Goal: Task Accomplishment & Management: Manage account settings

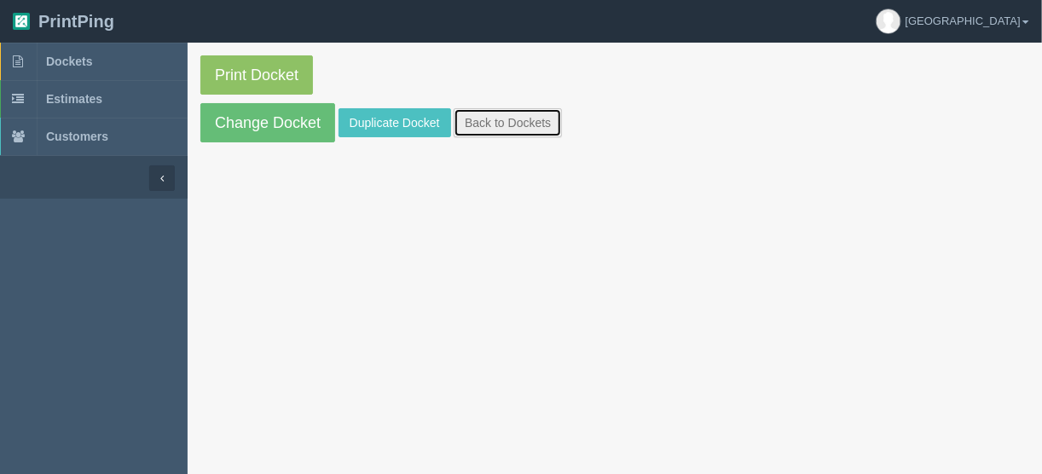
click at [475, 124] on link "Back to Dockets" at bounding box center [508, 122] width 108 height 29
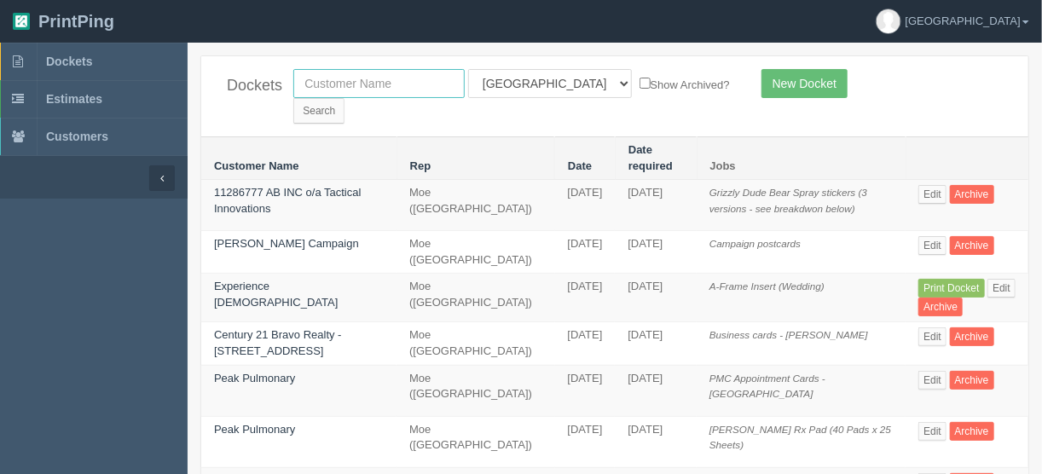
drag, startPoint x: 374, startPoint y: 79, endPoint x: 411, endPoint y: 49, distance: 47.3
click at [374, 79] on input "text" at bounding box center [378, 83] width 171 height 29
type input "empire"
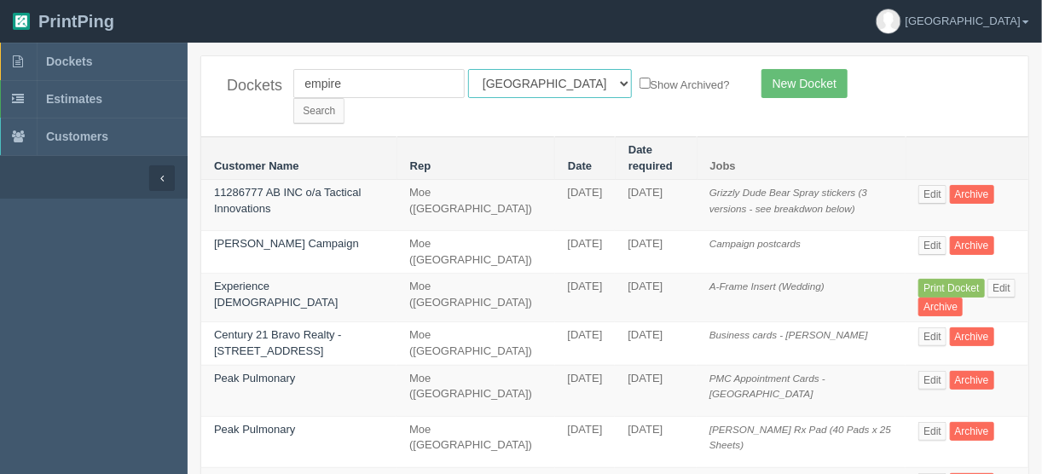
click at [544, 83] on select "All Users [PERSON_NAME] Test 1 [PERSON_NAME] [PERSON_NAME] [PERSON_NAME] France…" at bounding box center [550, 83] width 164 height 29
select select
click at [468, 69] on select "All Users [PERSON_NAME] Test 1 [PERSON_NAME] [PERSON_NAME] [PERSON_NAME] France…" at bounding box center [550, 83] width 164 height 29
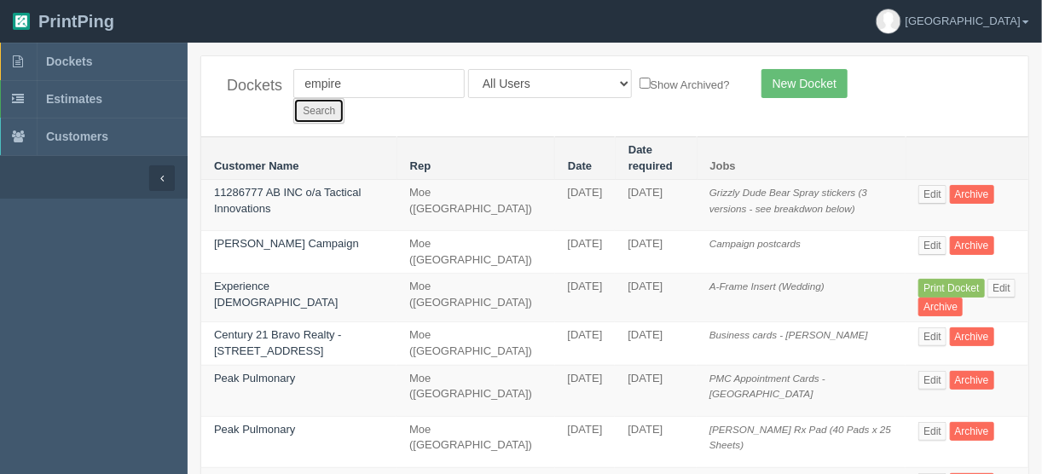
click at [345, 98] on input "Search" at bounding box center [318, 111] width 51 height 26
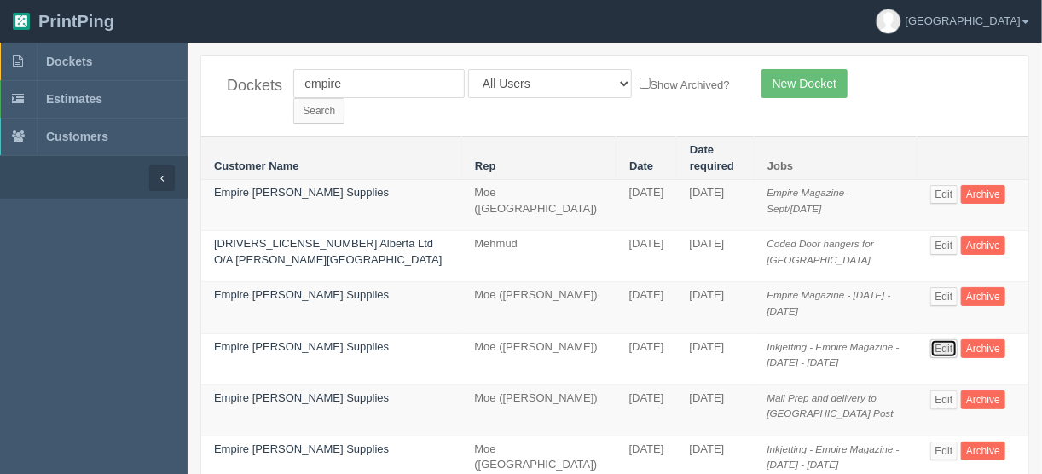
click at [931, 339] on link "Edit" at bounding box center [945, 348] width 28 height 19
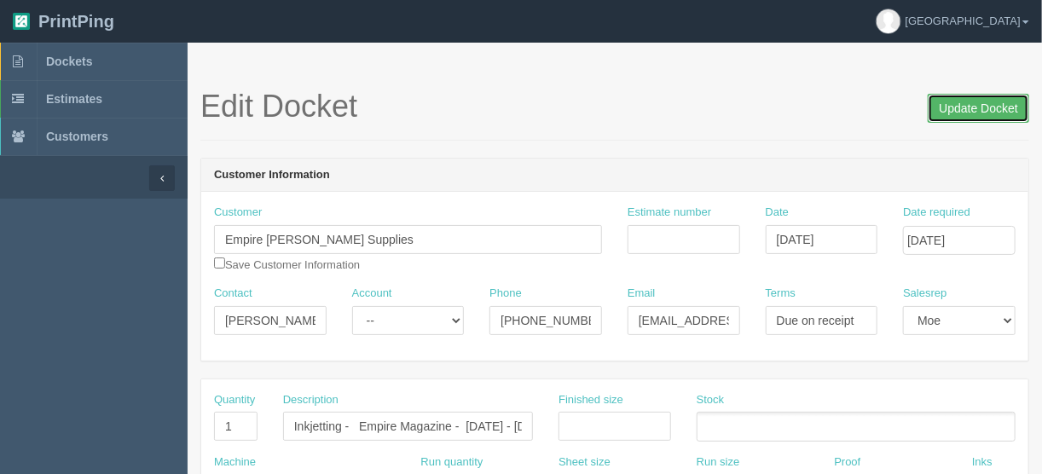
click at [971, 102] on input "Update Docket" at bounding box center [978, 108] width 101 height 29
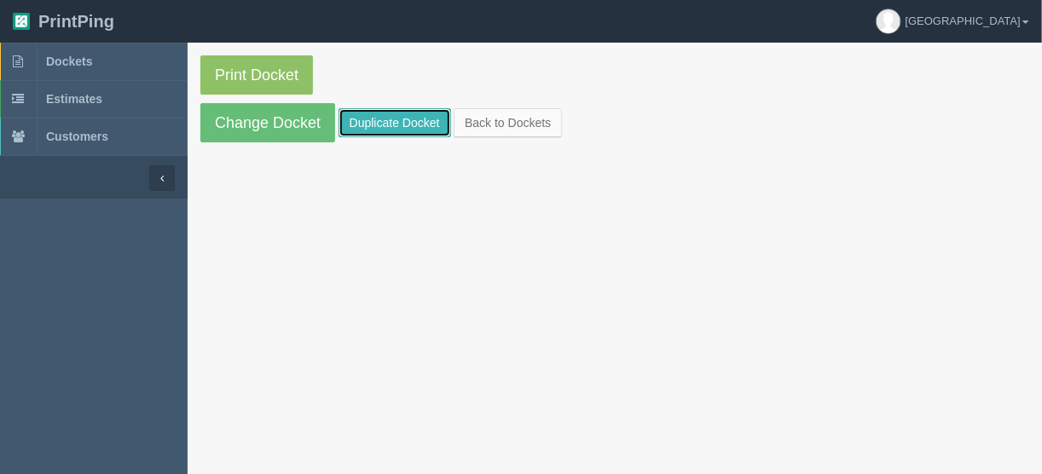
drag, startPoint x: 0, startPoint y: 0, endPoint x: 386, endPoint y: 129, distance: 406.5
click at [377, 125] on link "Duplicate Docket" at bounding box center [395, 122] width 113 height 29
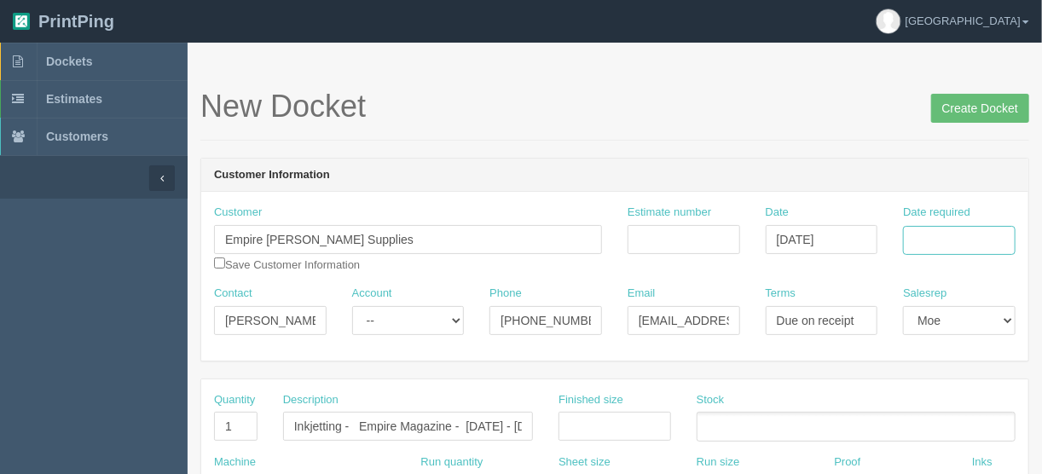
click at [921, 231] on input "Date required" at bounding box center [959, 240] width 113 height 29
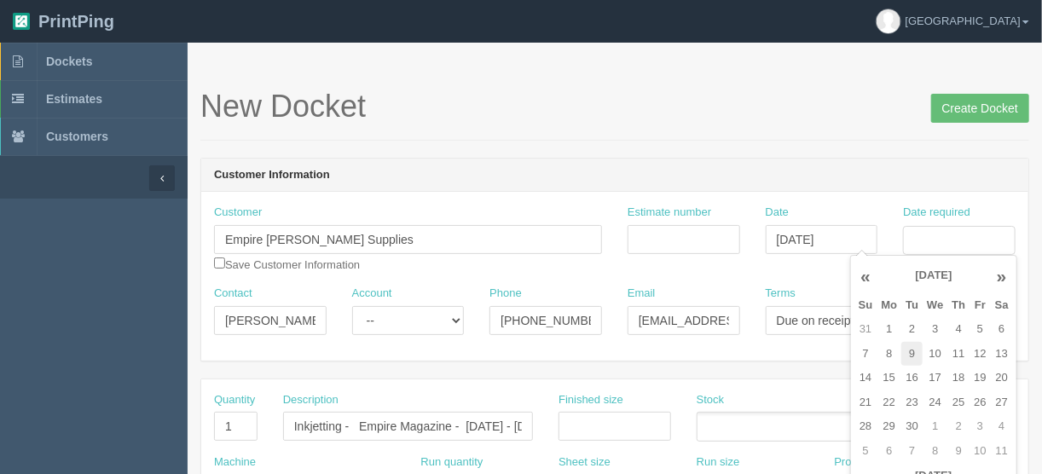
click at [903, 358] on td "9" at bounding box center [912, 354] width 21 height 25
click at [980, 332] on td "5" at bounding box center [980, 329] width 20 height 25
type input "September 5, 2025"
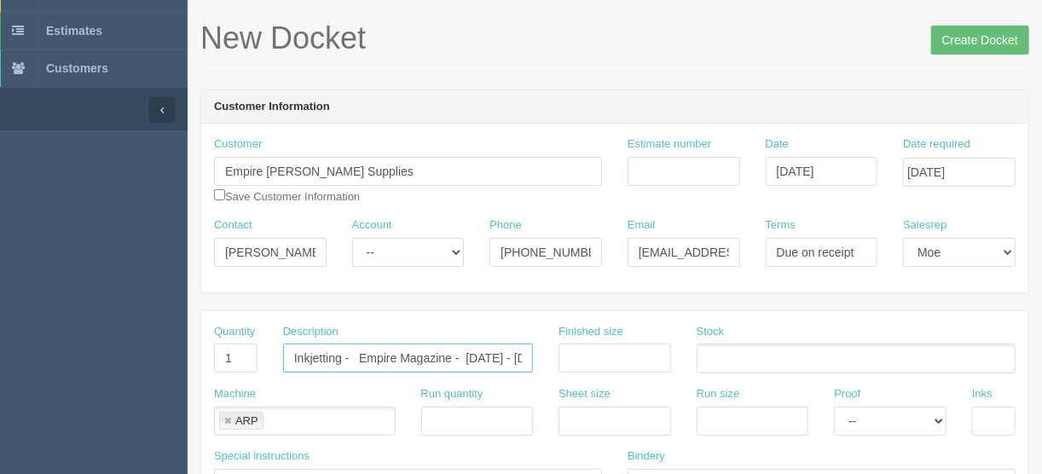
scroll to position [0, 41]
drag, startPoint x: 465, startPoint y: 357, endPoint x: 492, endPoint y: 357, distance: 27.3
click at [492, 357] on input "Inkjetting - Empire Magazine - July - August 2025" at bounding box center [408, 358] width 250 height 29
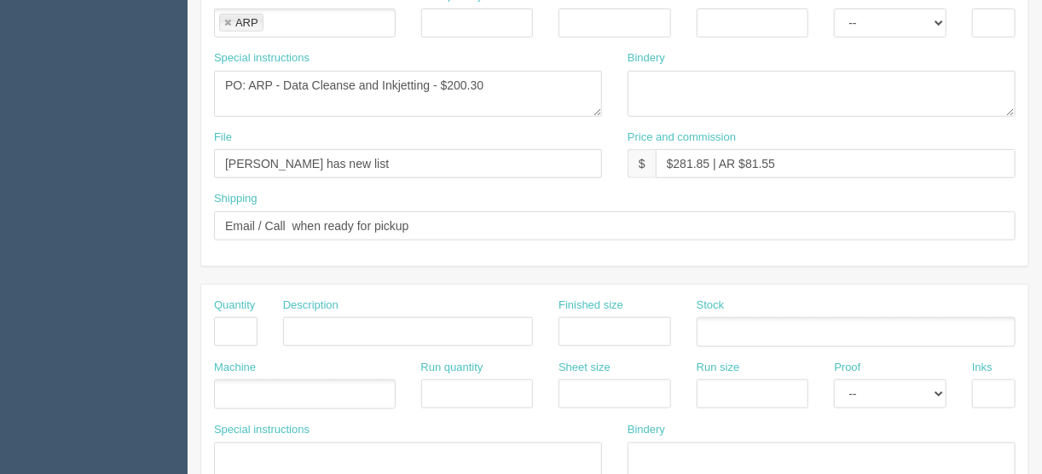
scroll to position [383, 0]
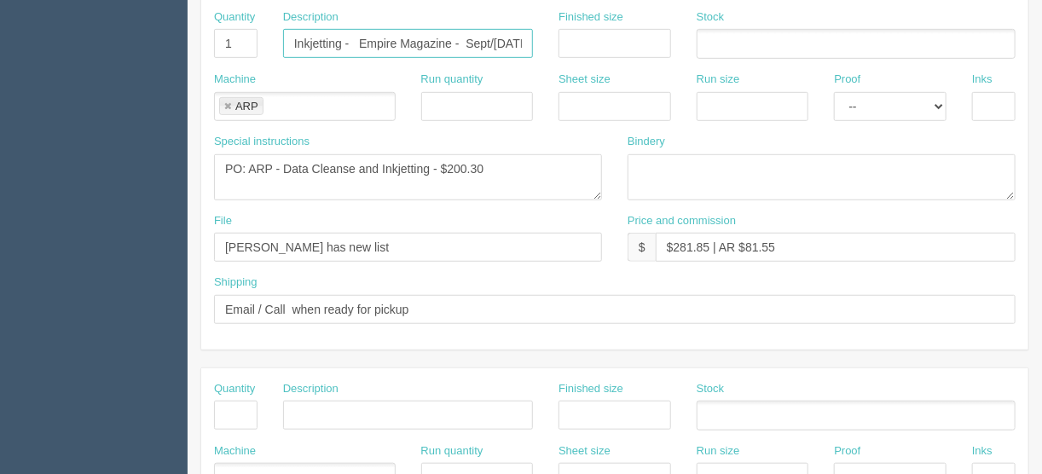
type input "Inkjetting - Empire Magazine - Sept/Oct 2025"
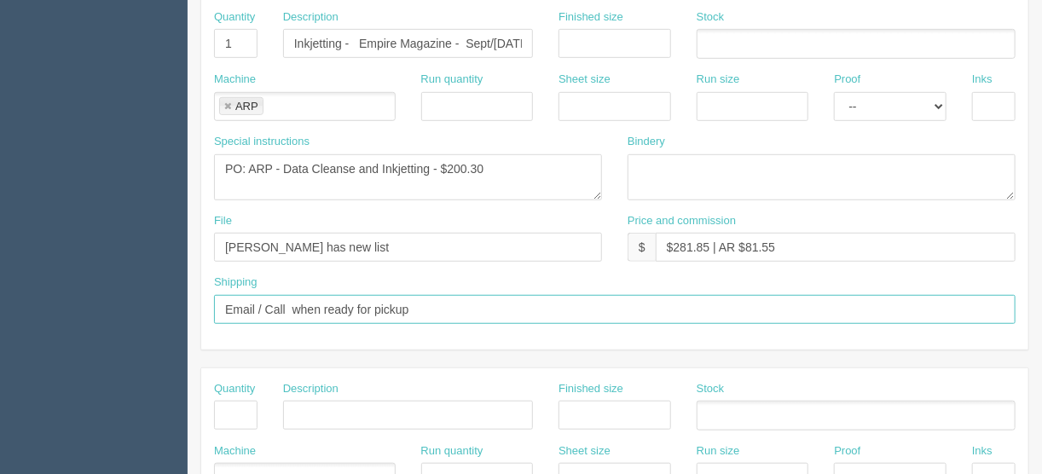
click at [439, 298] on input "Email / Call when ready for pickup" at bounding box center [615, 309] width 802 height 29
drag, startPoint x: 497, startPoint y: 304, endPoint x: 192, endPoint y: 222, distance: 316.1
click at [105, 304] on section "Dockets Estimates Customers" at bounding box center [521, 413] width 1042 height 1506
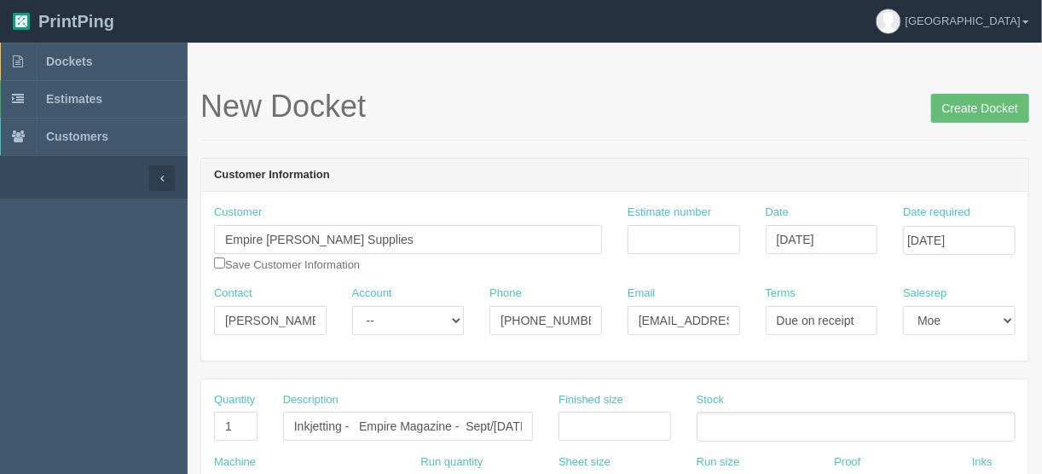
scroll to position [0, 0]
type input "Call/email when ready (393 extras)"
click at [963, 111] on input "Create Docket" at bounding box center [980, 108] width 98 height 29
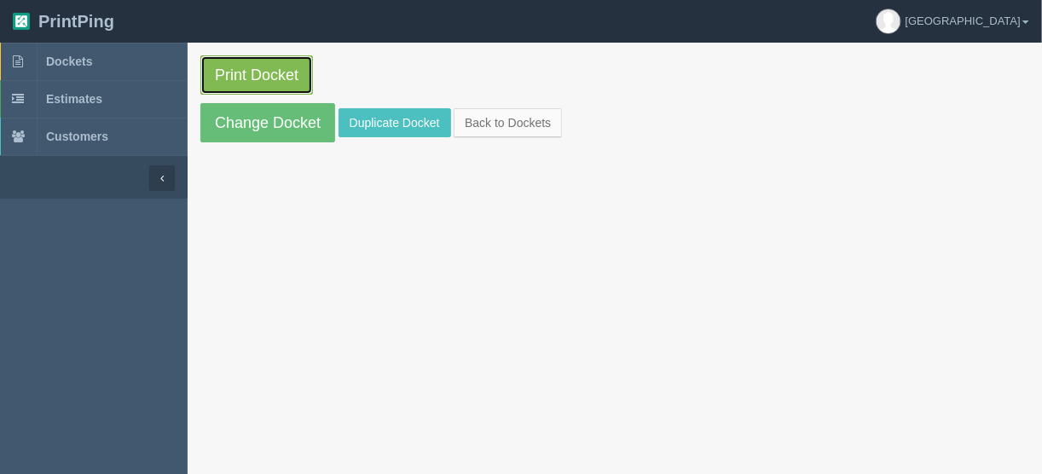
click at [250, 75] on link "Print Docket" at bounding box center [256, 74] width 113 height 39
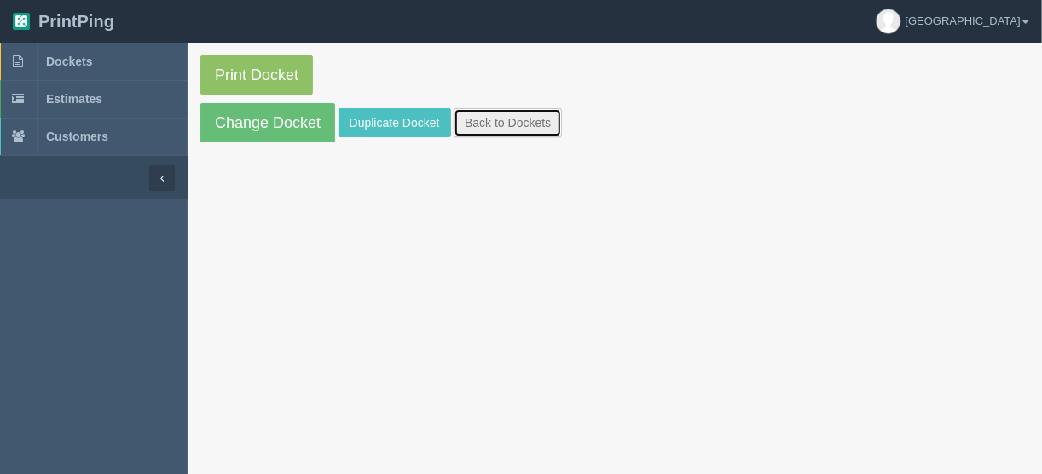
click at [481, 125] on link "Back to Dockets" at bounding box center [508, 122] width 108 height 29
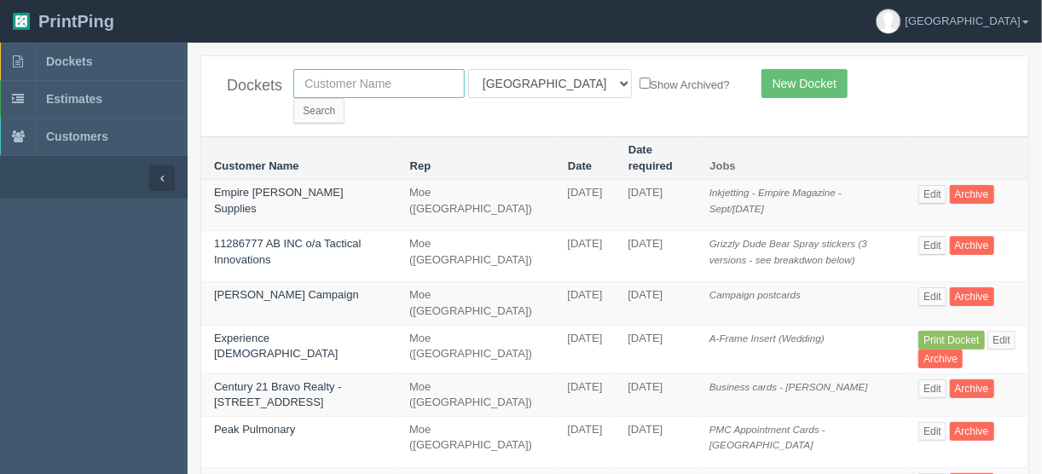
click at [357, 83] on input "text" at bounding box center [378, 83] width 171 height 29
type input "empire"
click at [923, 185] on link "Edit" at bounding box center [933, 194] width 28 height 19
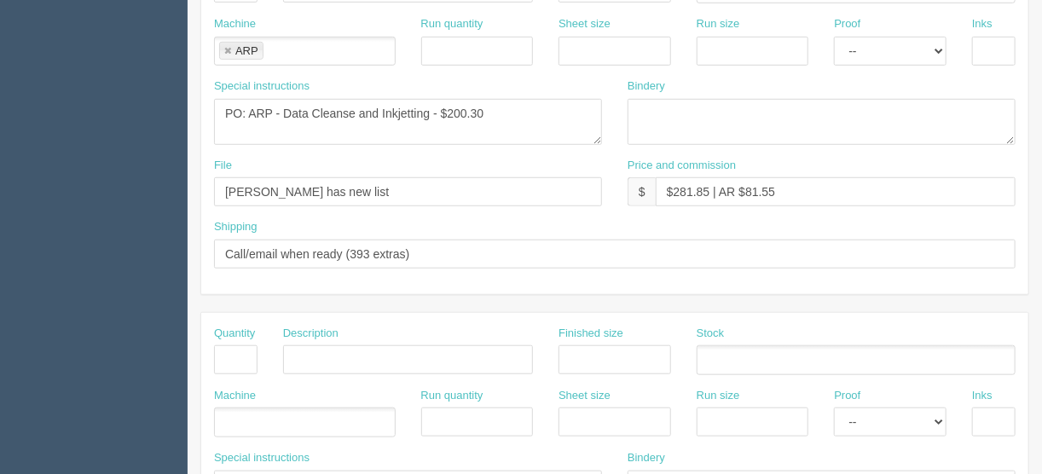
scroll to position [546, 0]
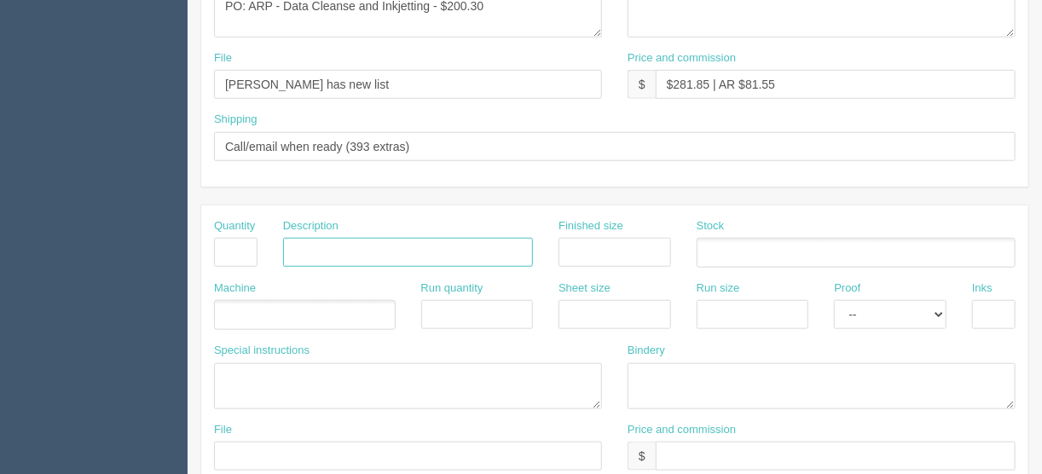
click at [295, 249] on input "text" at bounding box center [408, 252] width 250 height 29
paste input "Mail Prep and delivery to Canada Post"
type input "Mail Prep and delivery to Canada Post"
click at [232, 254] on input "text" at bounding box center [235, 252] width 43 height 29
type input "1"
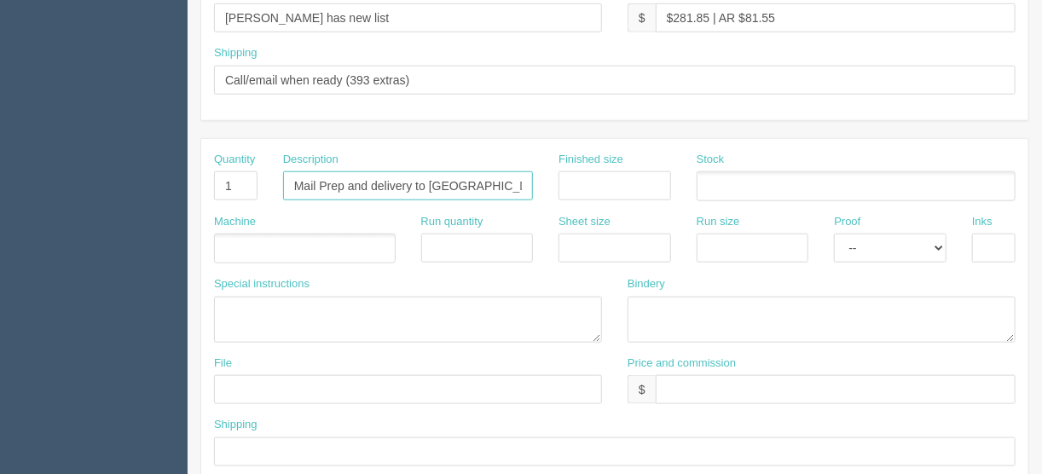
scroll to position [614, 0]
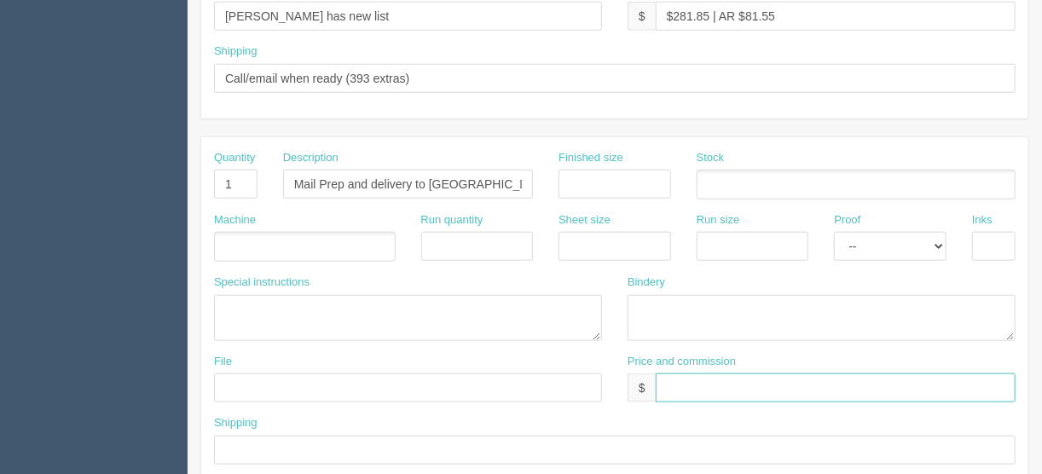
click at [679, 386] on input "text" at bounding box center [836, 388] width 360 height 29
type input "$Included above"
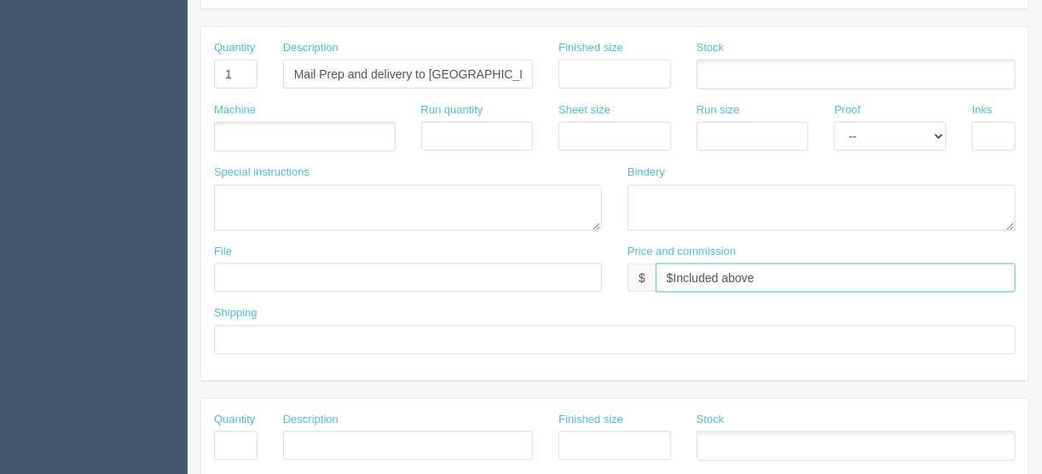
scroll to position [887, 0]
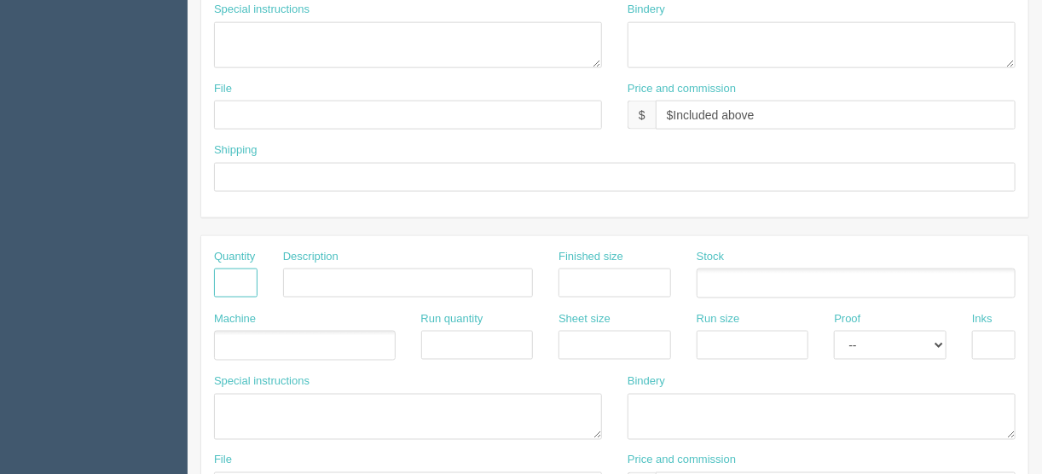
click at [225, 276] on input "text" at bounding box center [235, 283] width 43 height 29
type input "1"
type input "Postage on client's account"
click at [280, 336] on ul at bounding box center [305, 346] width 182 height 30
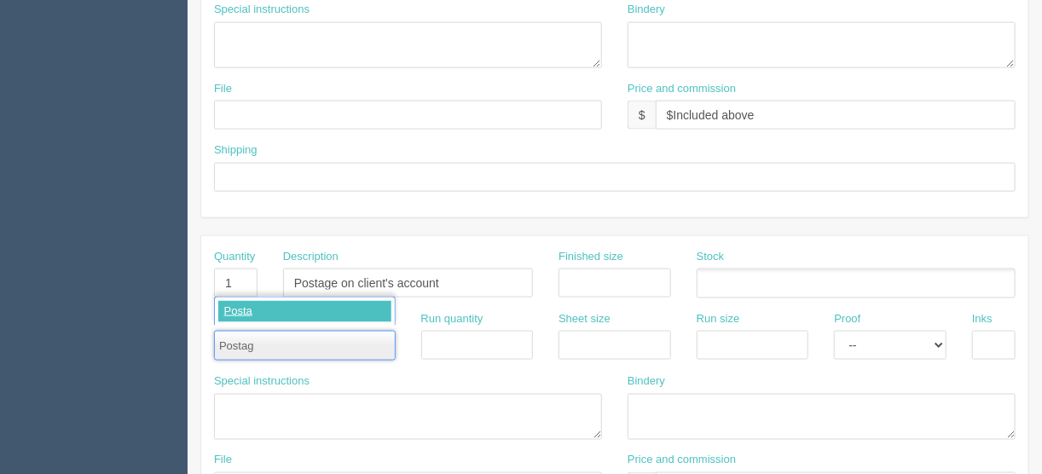
type input "Postage"
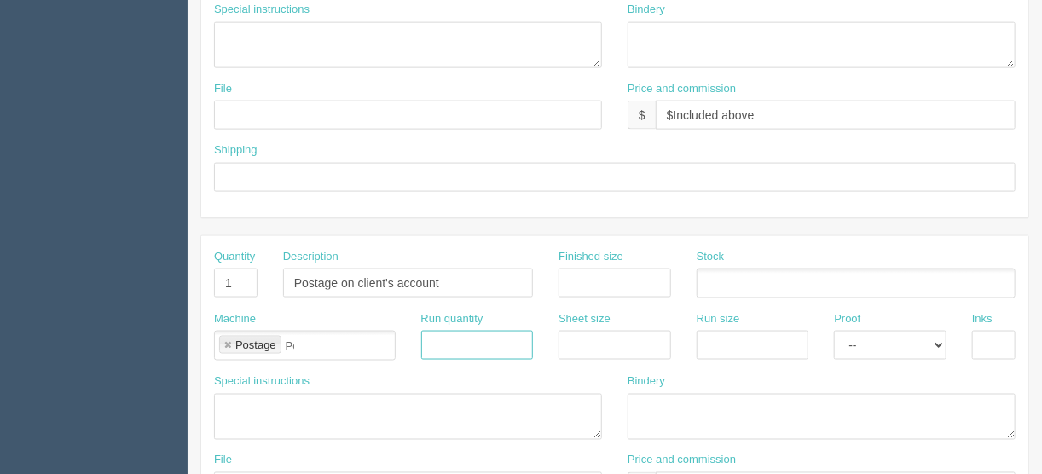
type input "Postage"
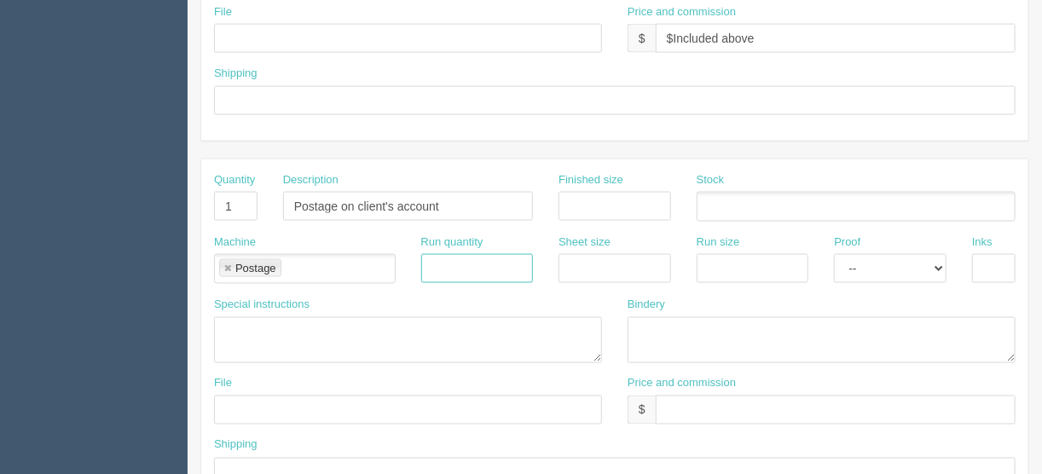
scroll to position [1023, 0]
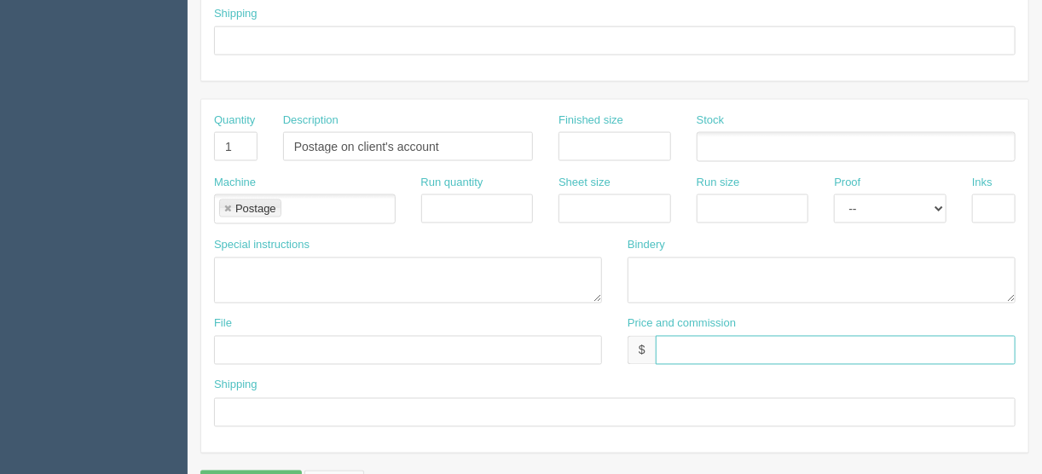
click at [662, 343] on input "text" at bounding box center [836, 350] width 360 height 29
type input "$N/C"
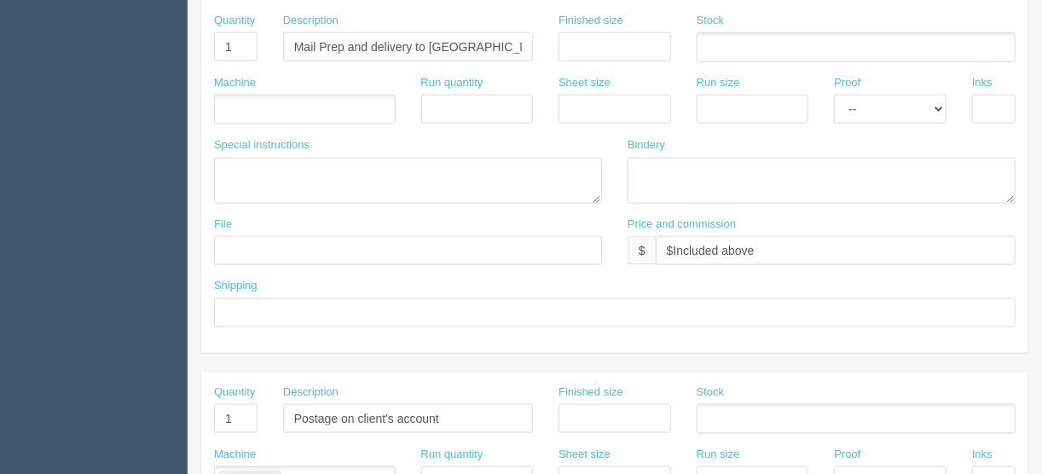
scroll to position [751, 0]
click at [256, 100] on ul at bounding box center [305, 111] width 182 height 30
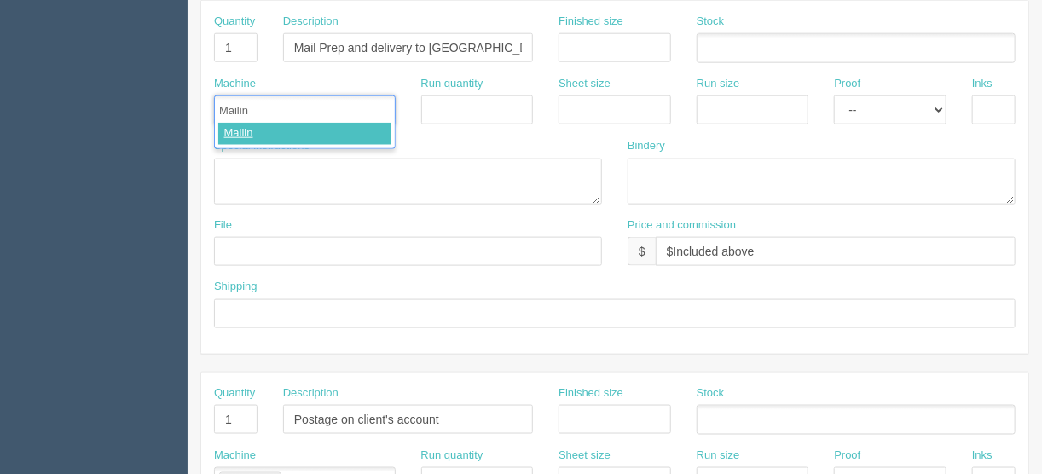
type input "Mailing"
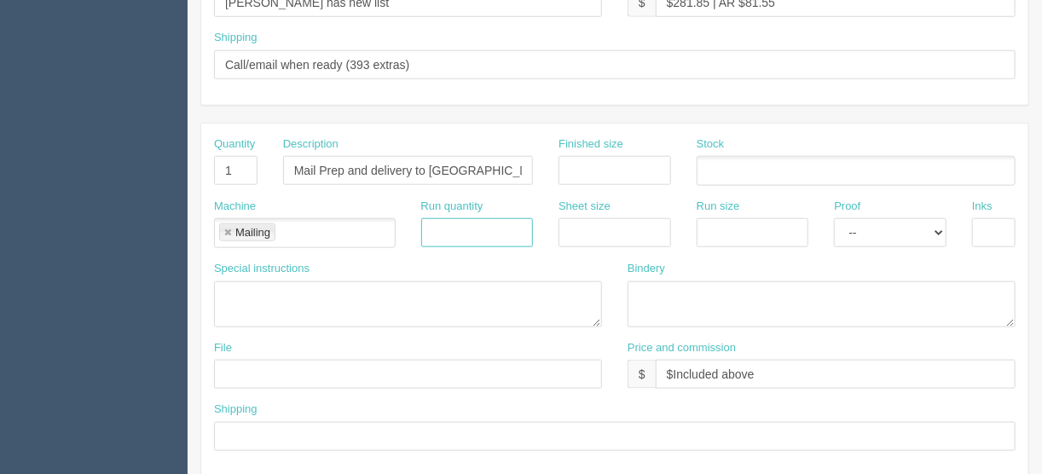
scroll to position [819, 0]
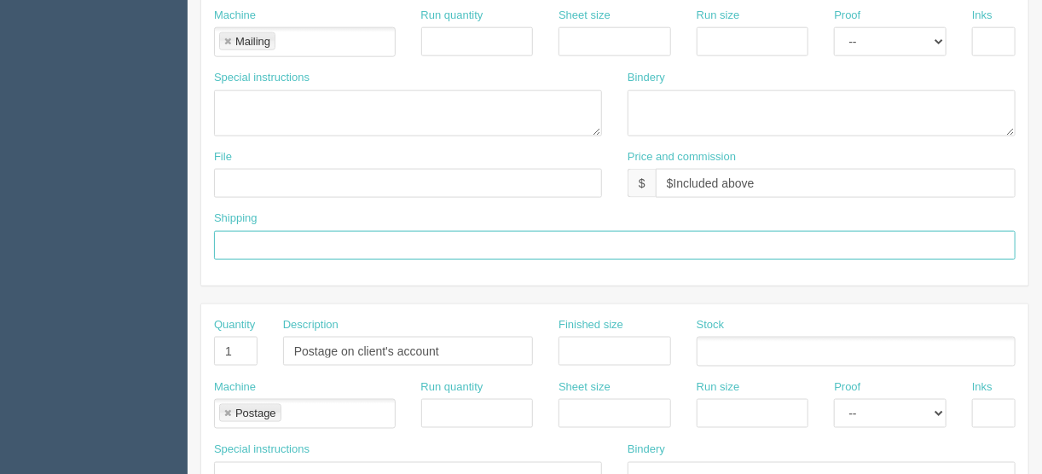
click at [235, 231] on input "text" at bounding box center [615, 245] width 802 height 29
type input "Deliver to Canada Post RVU"
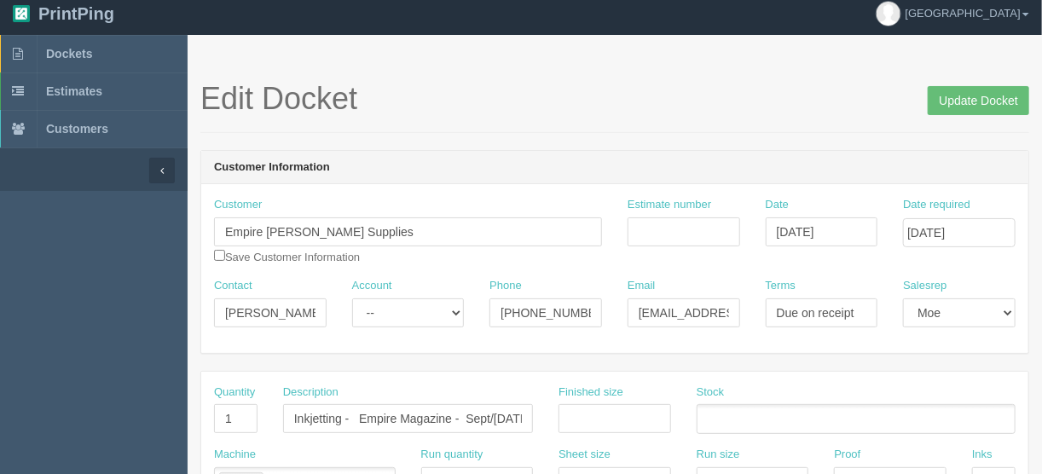
scroll to position [0, 0]
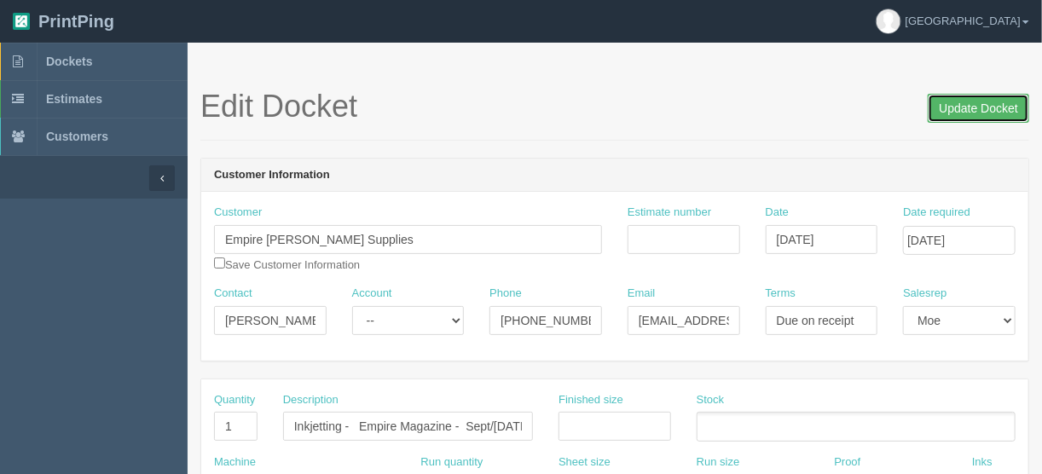
click at [976, 102] on input "Update Docket" at bounding box center [978, 108] width 101 height 29
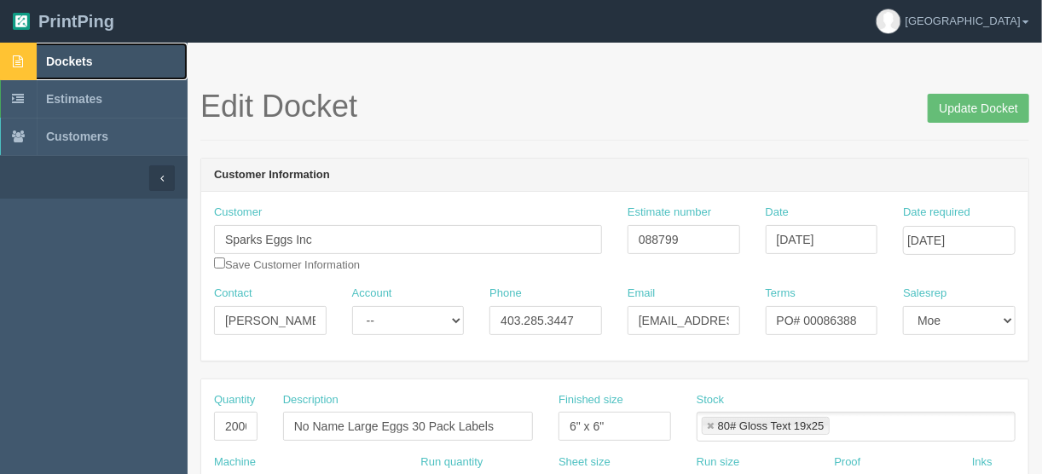
click at [83, 56] on span "Dockets" at bounding box center [69, 62] width 46 height 14
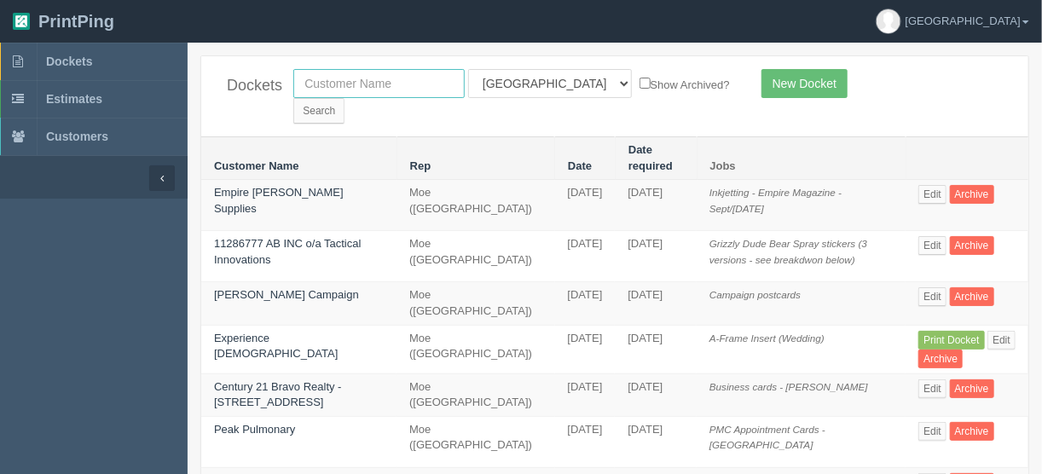
click at [375, 79] on input "text" at bounding box center [378, 83] width 171 height 29
type input "[PERSON_NAME]"
click at [547, 81] on select "All Users Ali Ali Test 1 Aly Amy Ankit Arif Brandon Dan France Greg Jim Mark Ma…" at bounding box center [550, 83] width 164 height 29
select select
click at [468, 69] on select "All Users Ali Ali Test 1 Aly Amy Ankit Arif Brandon Dan France Greg Jim Mark Ma…" at bounding box center [550, 83] width 164 height 29
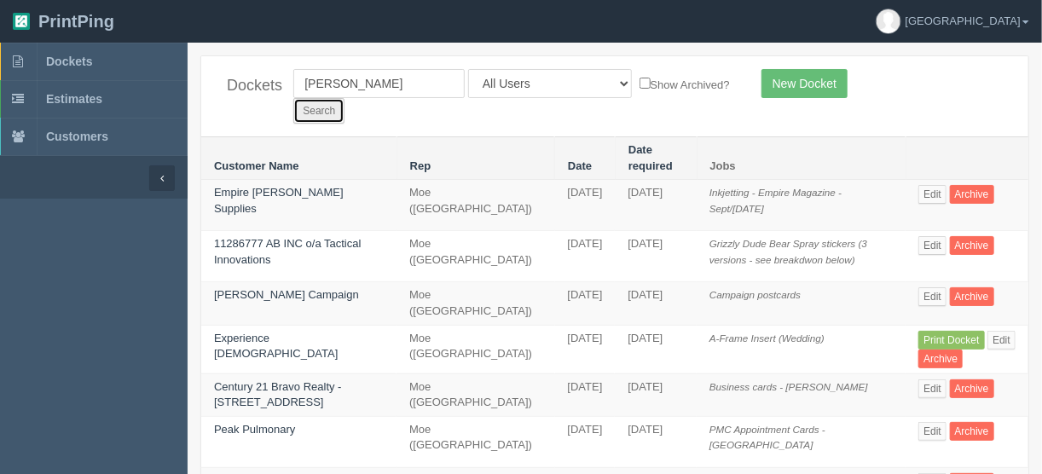
click at [345, 98] on input "Search" at bounding box center [318, 111] width 51 height 26
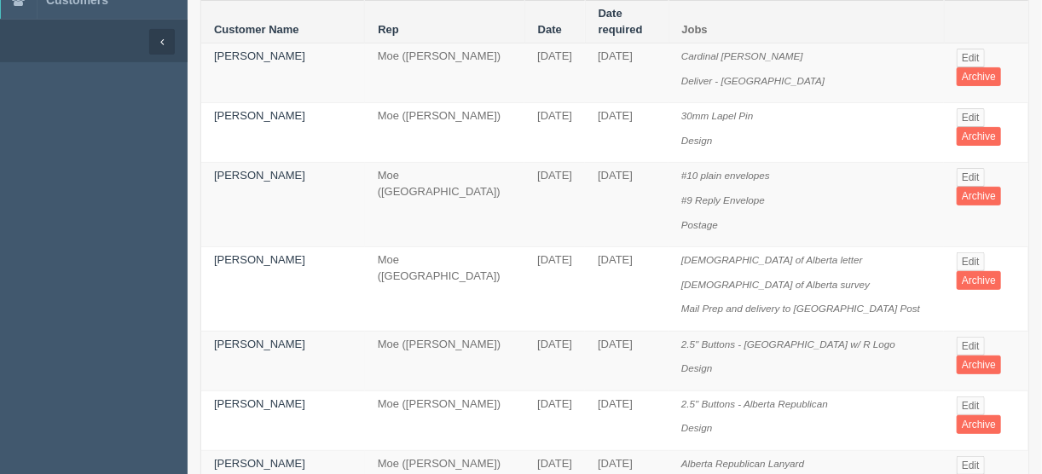
scroll to position [205, 0]
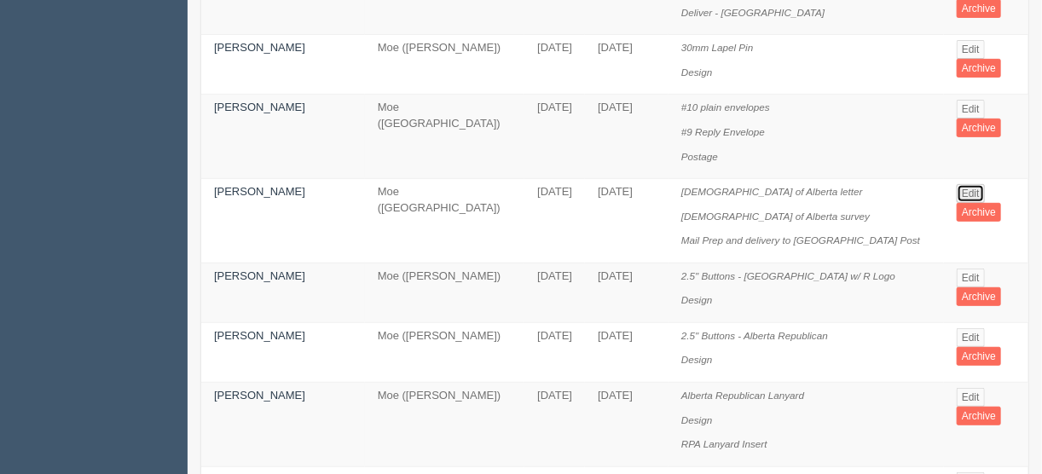
click at [971, 184] on link "Edit" at bounding box center [971, 193] width 28 height 19
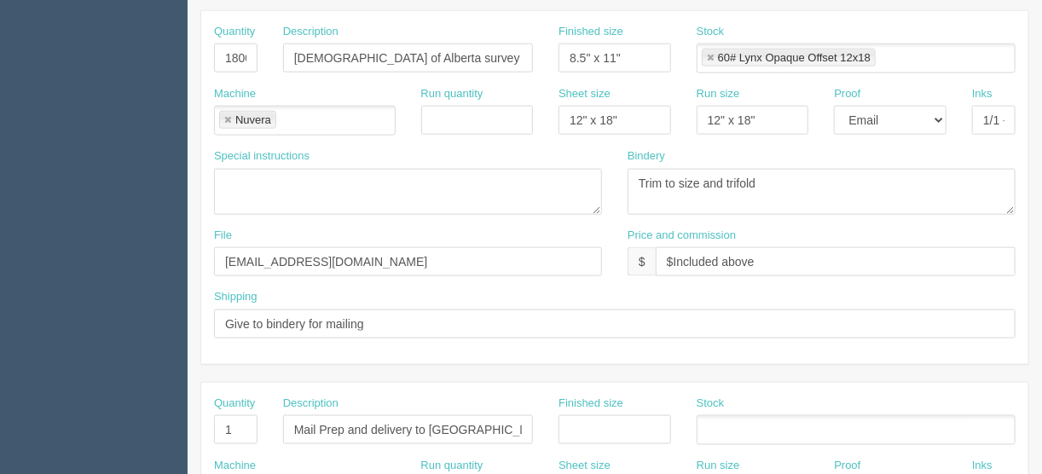
scroll to position [887, 0]
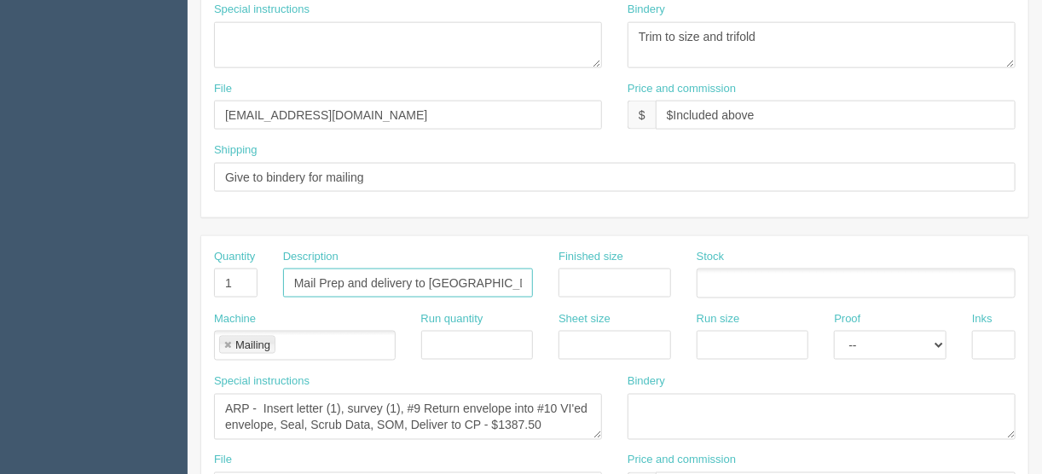
drag, startPoint x: 505, startPoint y: 274, endPoint x: 258, endPoint y: 276, distance: 247.4
click at [258, 276] on div "Quantity 1 Description Mail Prep and delivery to [GEOGRAPHIC_DATA] Post Finishe…" at bounding box center [614, 280] width 827 height 62
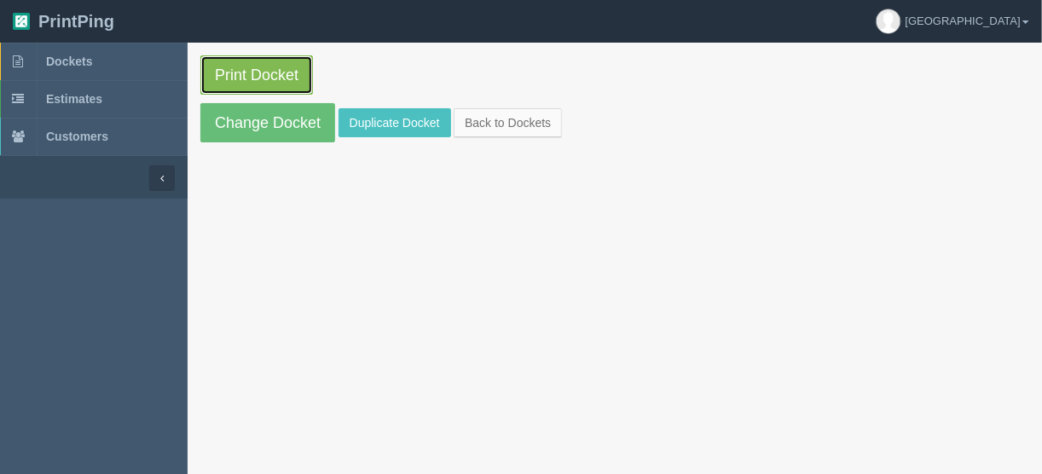
click at [246, 72] on link "Print Docket" at bounding box center [256, 74] width 113 height 39
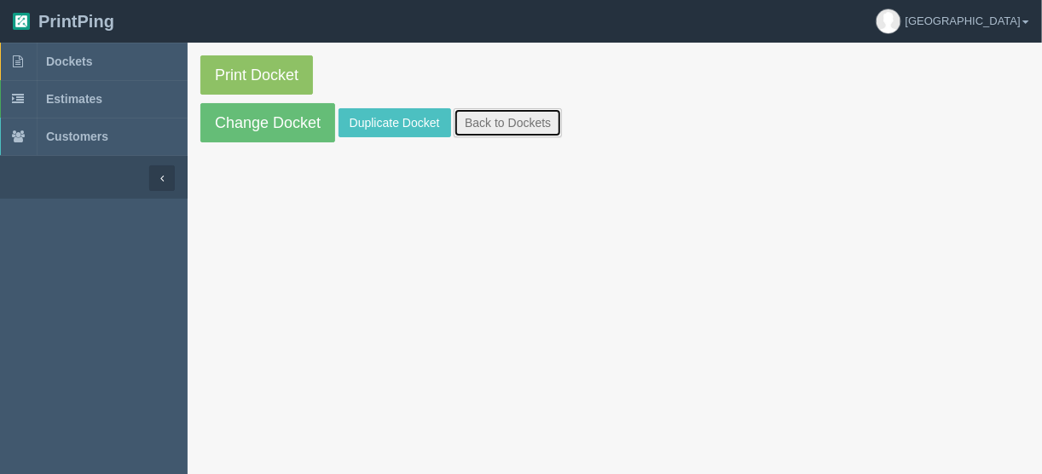
click at [519, 121] on link "Back to Dockets" at bounding box center [508, 122] width 108 height 29
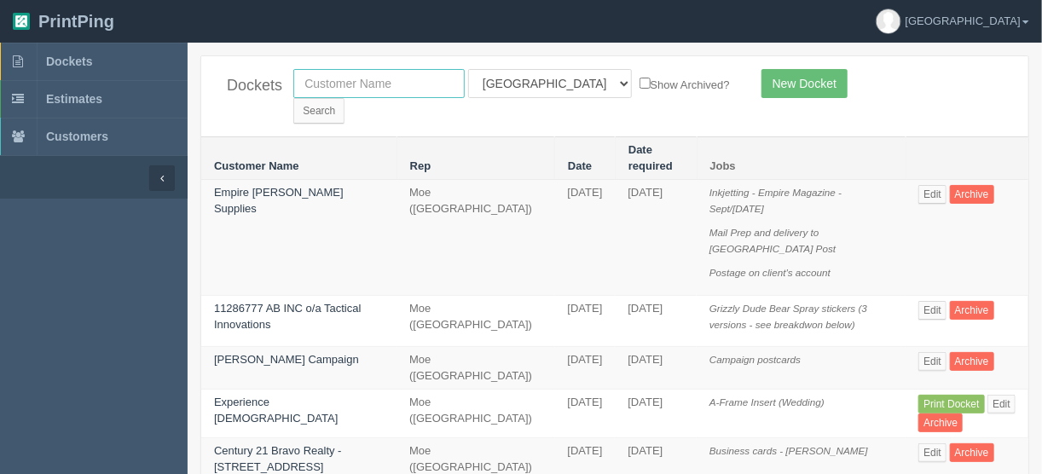
drag, startPoint x: 368, startPoint y: 87, endPoint x: 382, endPoint y: 88, distance: 13.7
click at [368, 86] on input "text" at bounding box center [378, 83] width 171 height 29
type input "mad monk"
click at [544, 84] on select "All Users [PERSON_NAME] Test 1 [PERSON_NAME] [PERSON_NAME] [PERSON_NAME] France…" at bounding box center [550, 83] width 164 height 29
select select
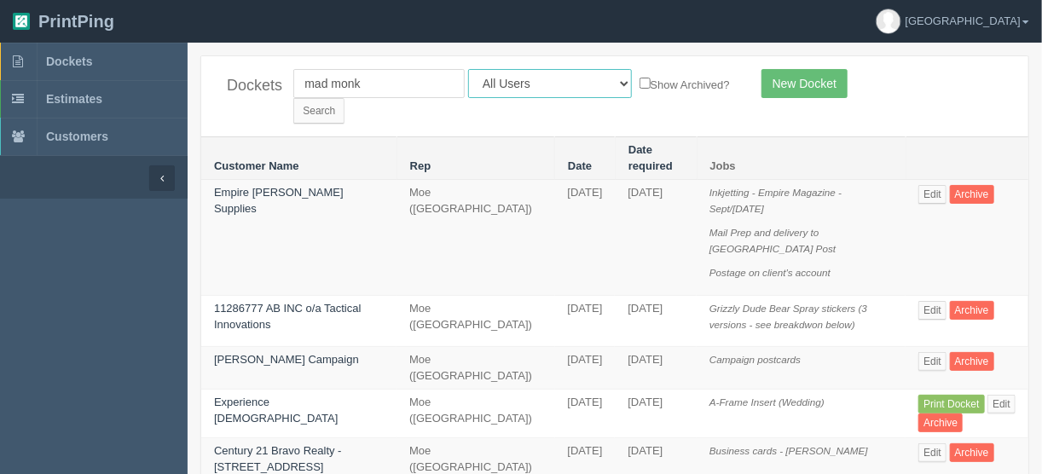
click at [468, 69] on select "All Users [PERSON_NAME] Test 1 [PERSON_NAME] [PERSON_NAME] [PERSON_NAME] France…" at bounding box center [550, 83] width 164 height 29
click at [345, 98] on input "Search" at bounding box center [318, 111] width 51 height 26
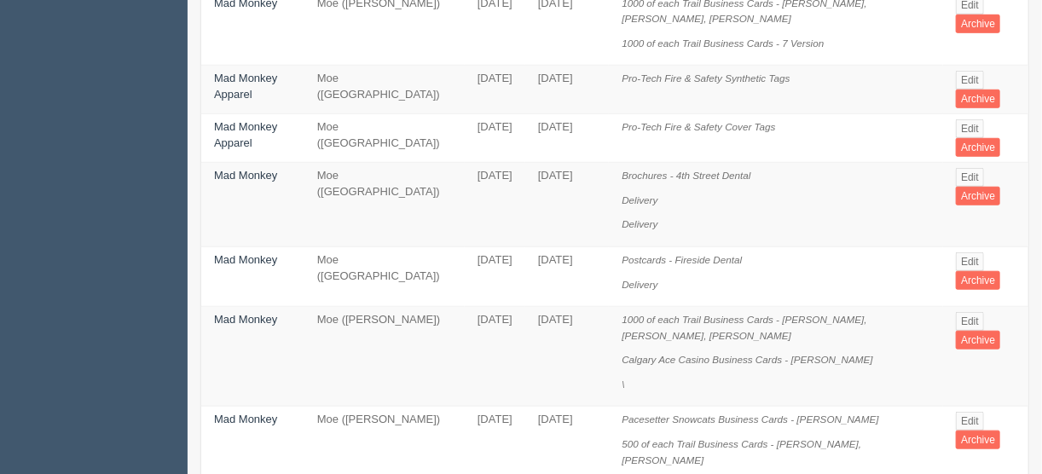
scroll to position [546, 0]
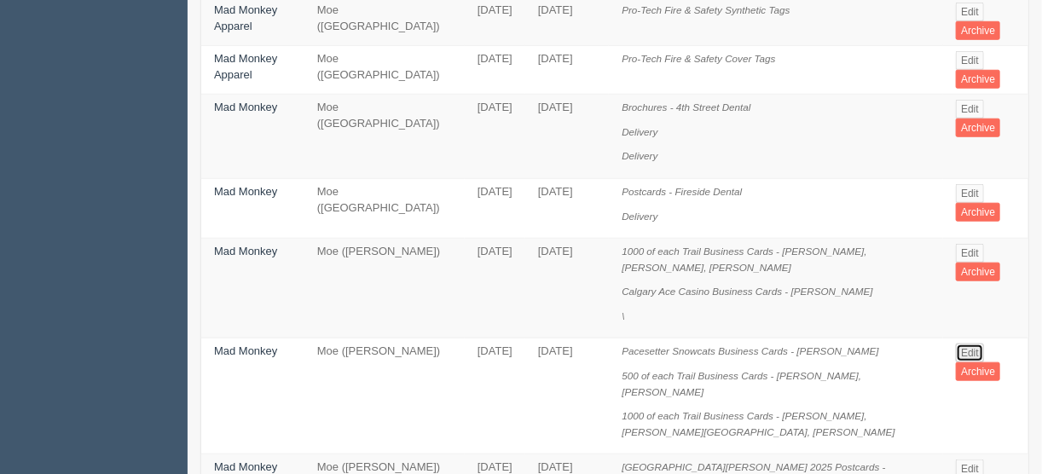
click at [960, 344] on link "Edit" at bounding box center [970, 353] width 28 height 19
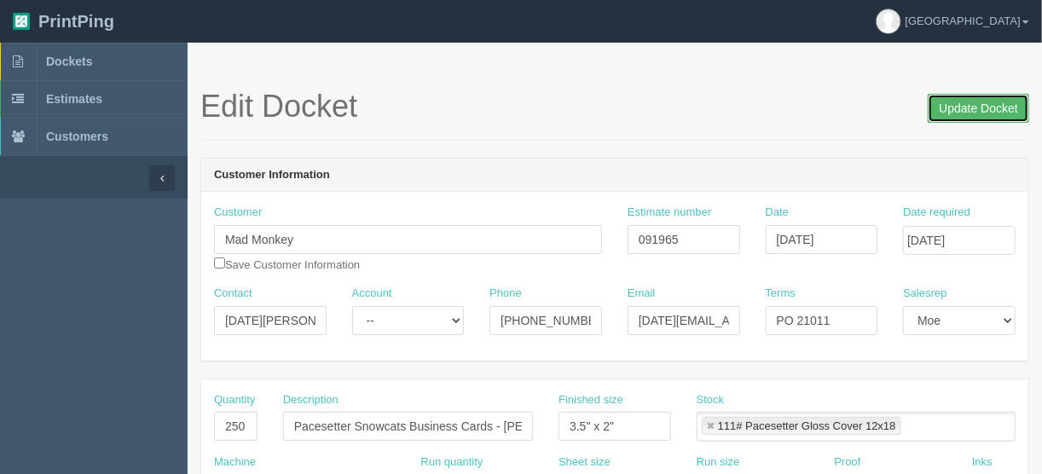
click at [987, 106] on input "Update Docket" at bounding box center [978, 108] width 101 height 29
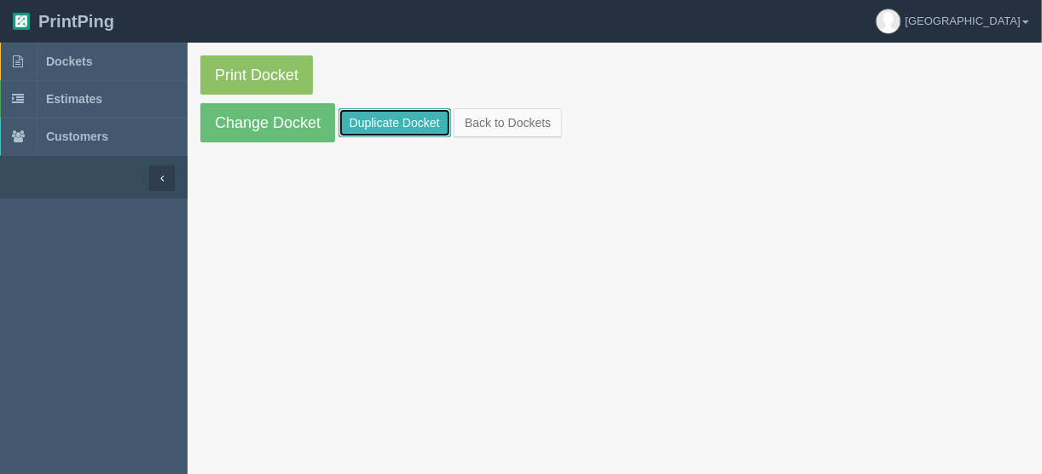
click at [404, 125] on link "Duplicate Docket" at bounding box center [395, 122] width 113 height 29
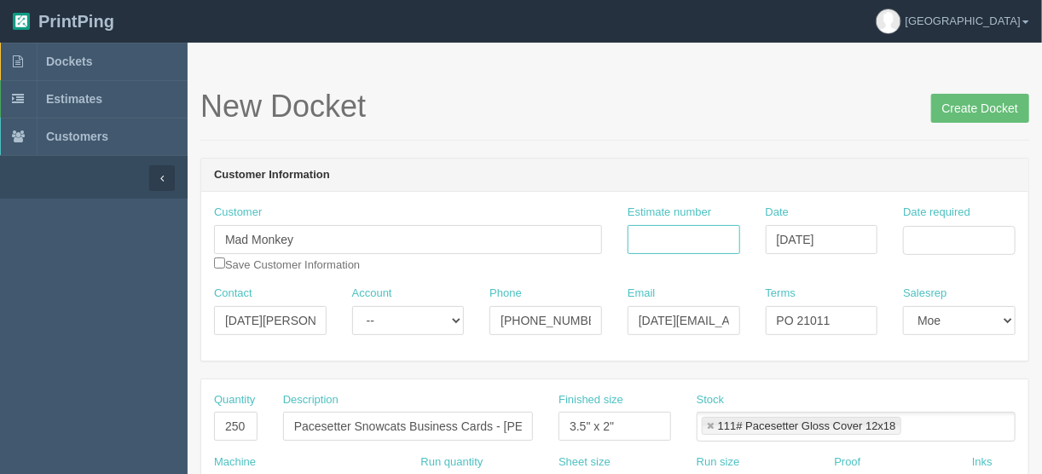
click at [652, 229] on input "Estimate number" at bounding box center [684, 239] width 113 height 29
type input "092262"
click at [930, 226] on input "Date required" at bounding box center [959, 240] width 113 height 29
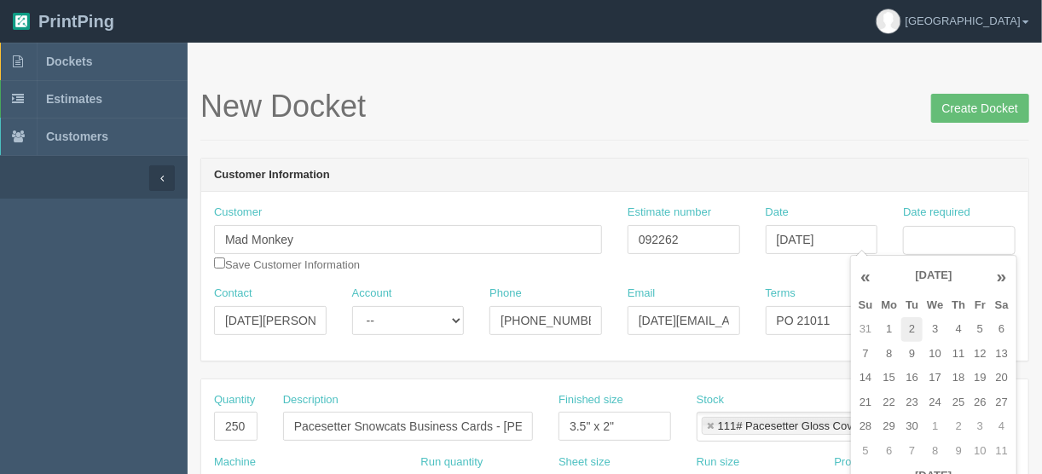
click at [913, 332] on td "2" at bounding box center [912, 329] width 21 height 25
click at [960, 328] on td "4" at bounding box center [959, 329] width 22 height 25
type input "September 4, 2025"
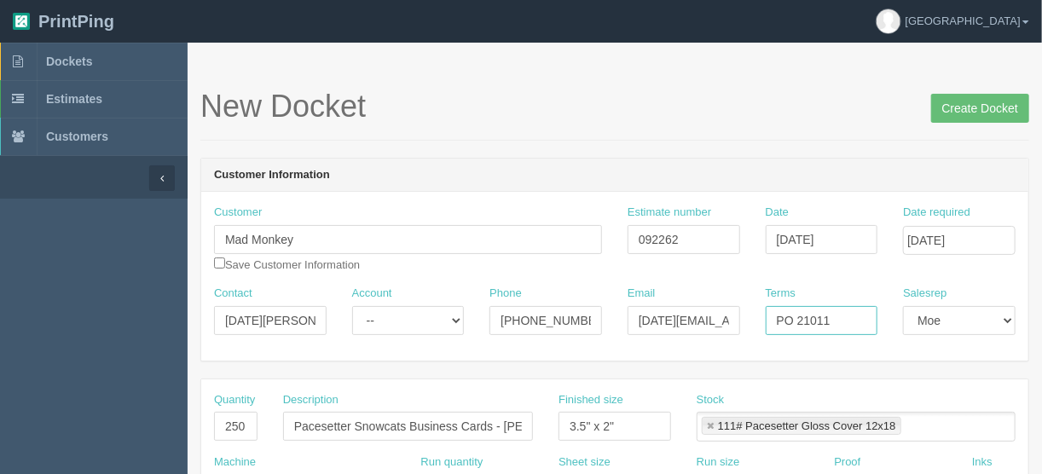
click at [837, 312] on input "PO 21011" at bounding box center [822, 320] width 113 height 29
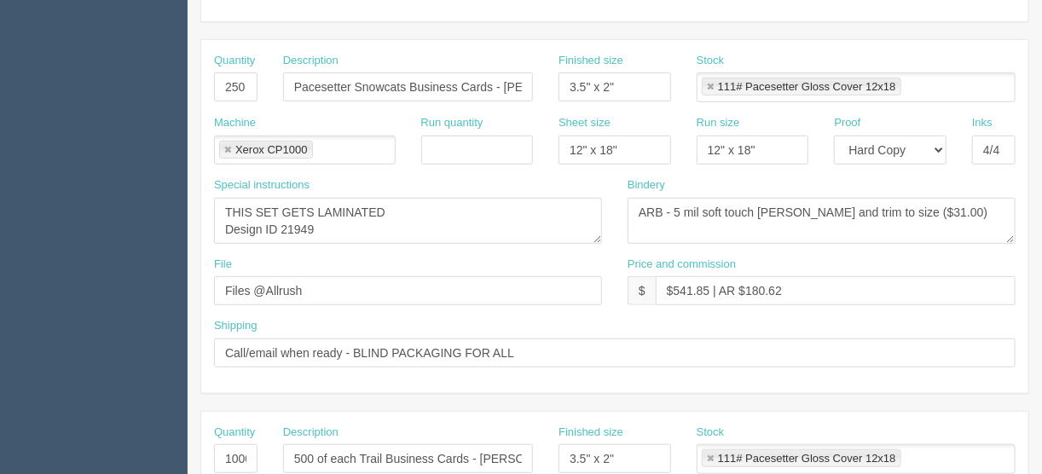
scroll to position [341, 0]
type input "PO 21228"
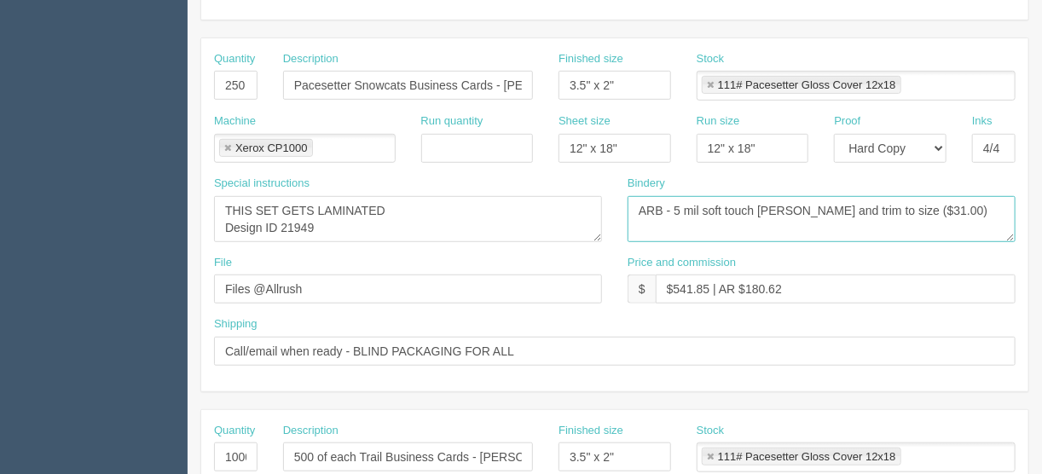
drag, startPoint x: 751, startPoint y: 208, endPoint x: 710, endPoint y: 212, distance: 42.0
click at [710, 212] on textarea "ARB - 5 mil soft touch lam and trim to size ($31.00)" at bounding box center [822, 219] width 388 height 46
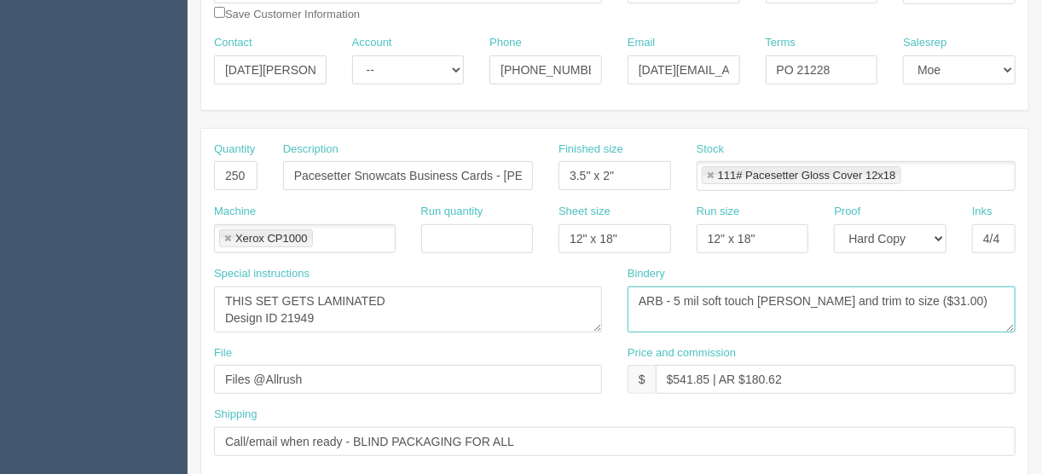
scroll to position [136, 0]
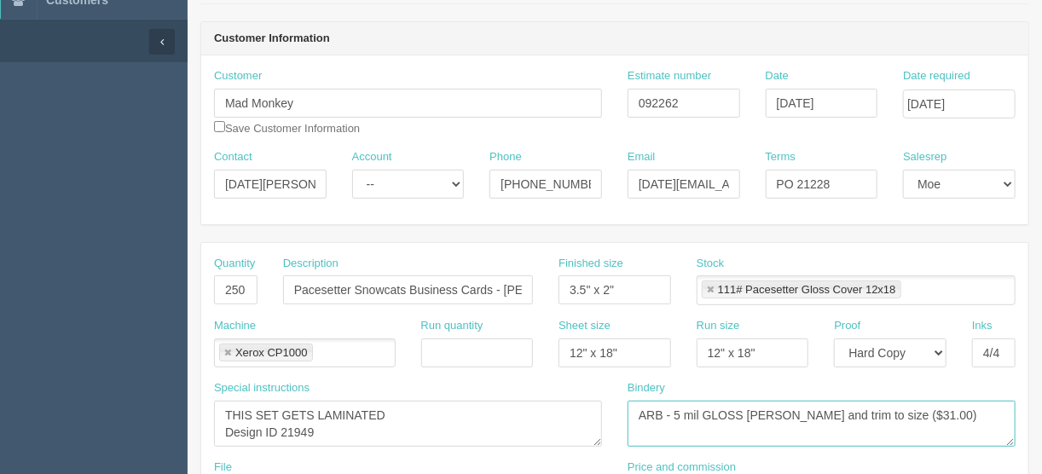
type textarea "ARB - 5 mil GLOSS lam and trim to size ($31.00)"
